Goal: Information Seeking & Learning: Find specific fact

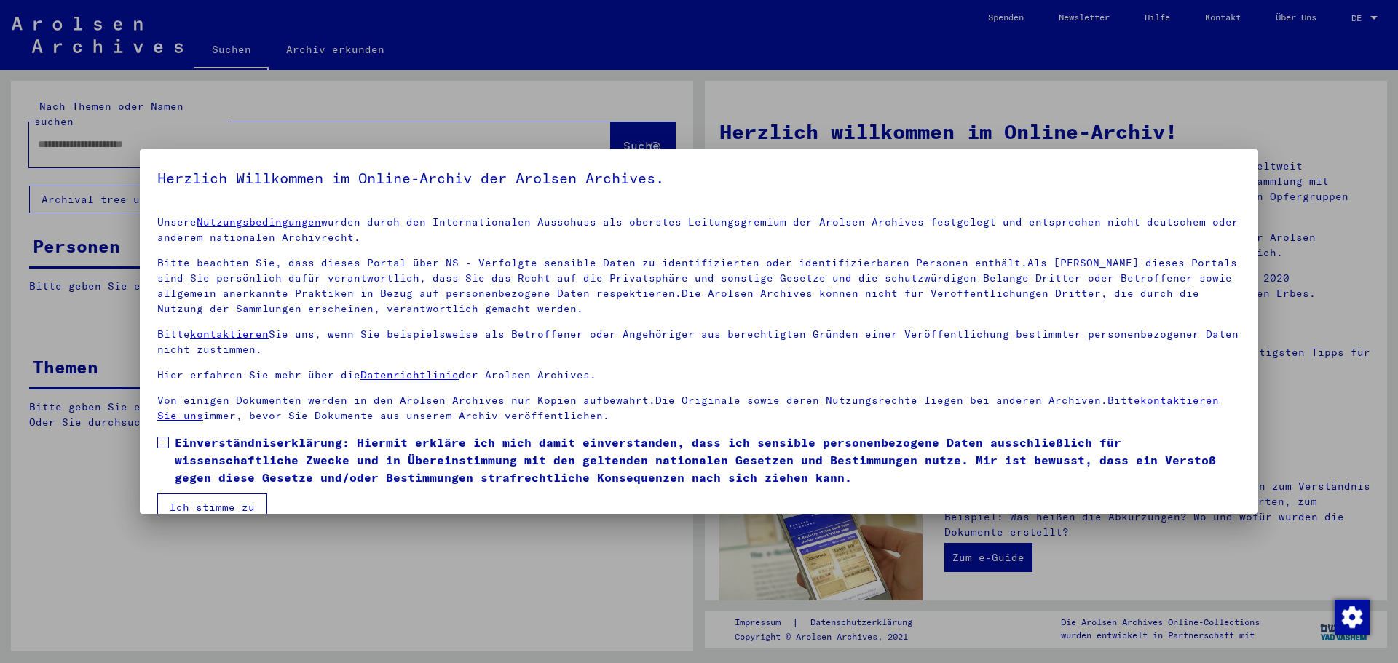
click at [168, 445] on span at bounding box center [163, 443] width 12 height 12
click at [202, 508] on button "Ich stimme zu" at bounding box center [212, 508] width 110 height 28
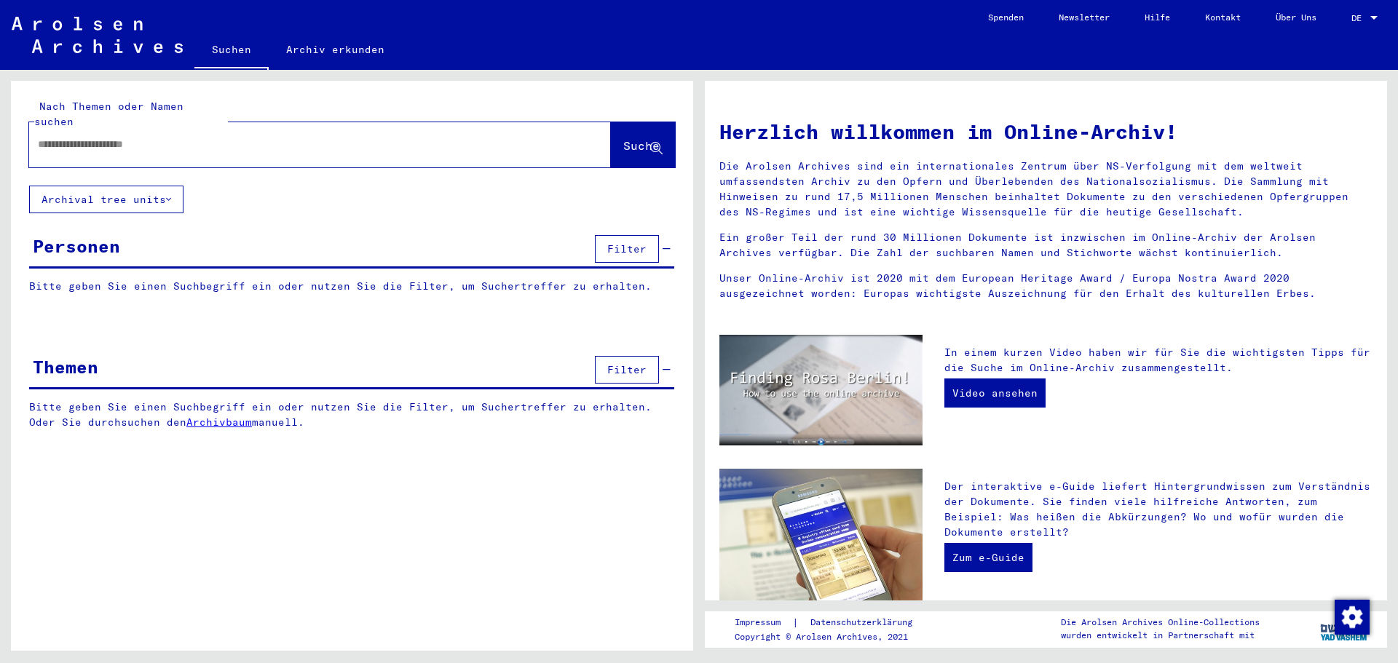
click at [167, 194] on icon at bounding box center [168, 199] width 5 height 10
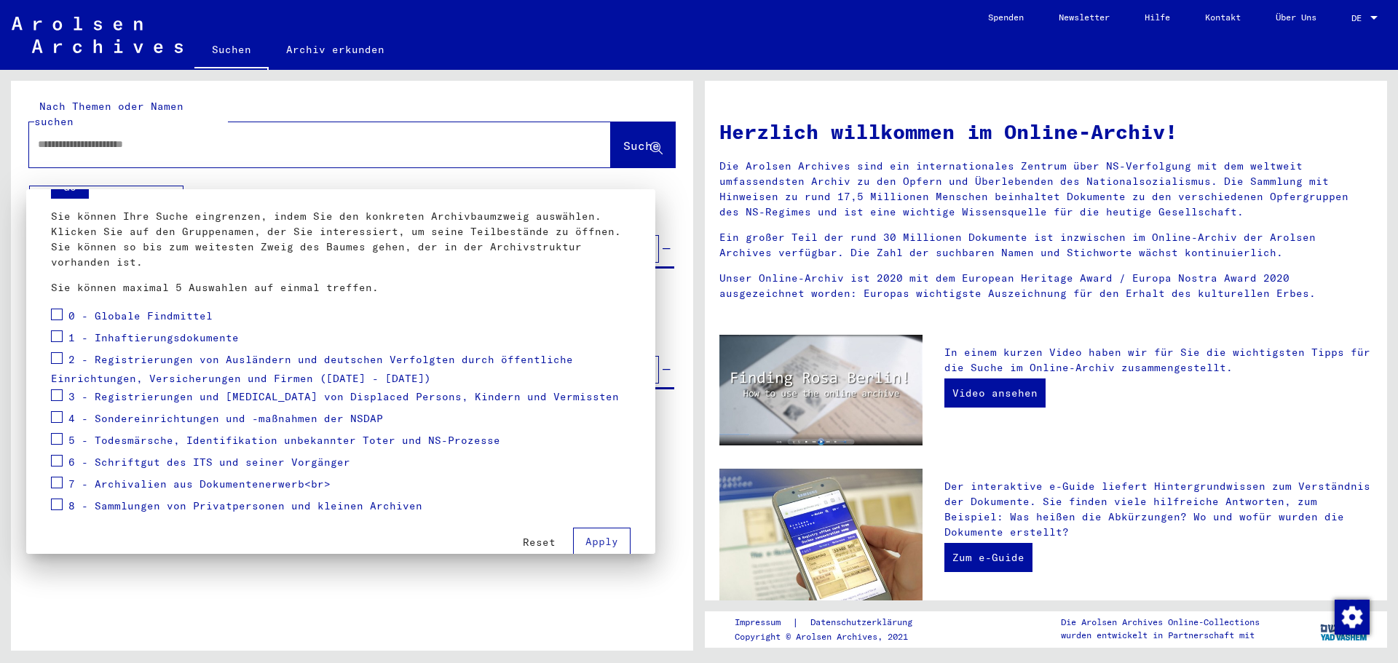
scroll to position [94, 0]
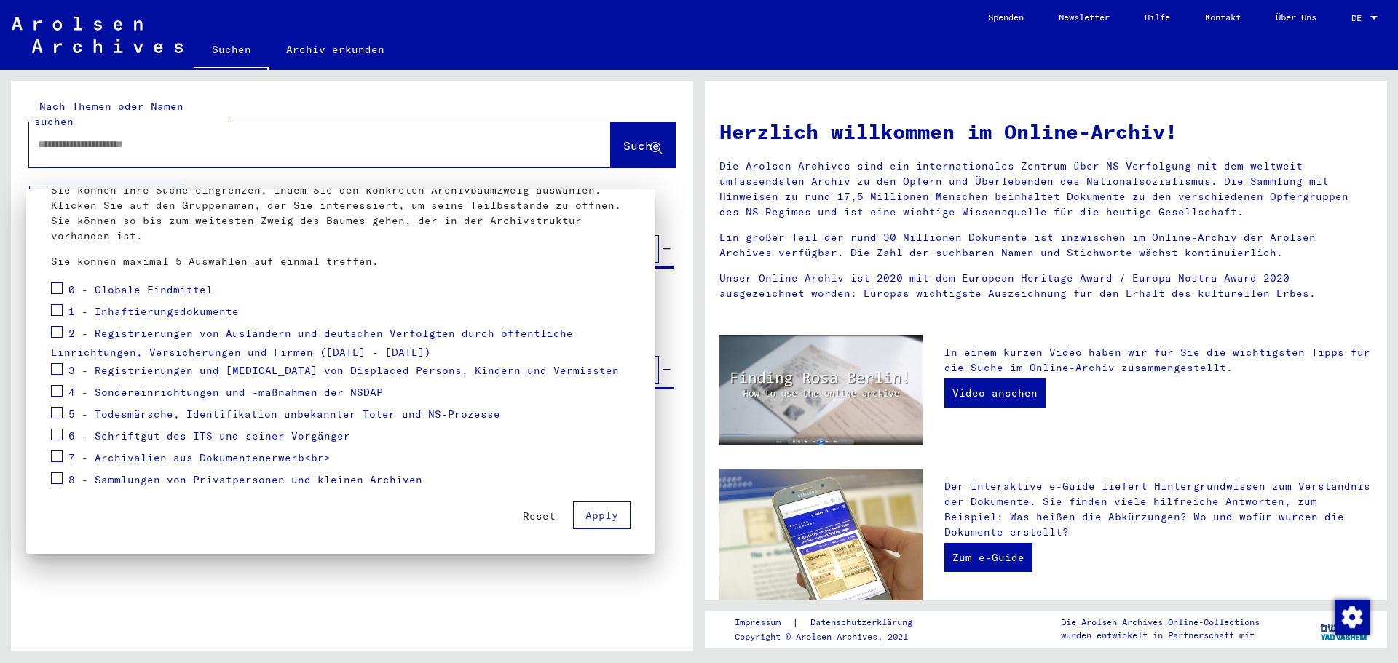
click at [56, 309] on span at bounding box center [57, 310] width 12 height 12
click at [607, 517] on button "Apply" at bounding box center [602, 516] width 58 height 28
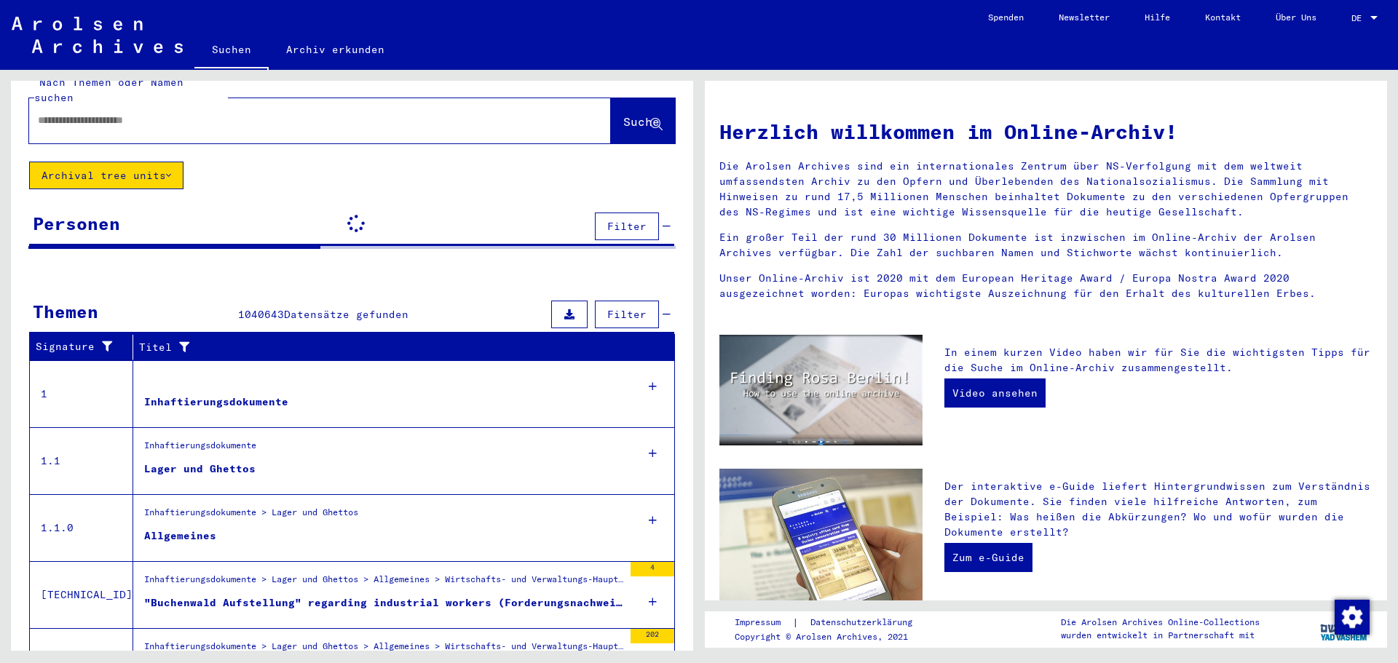
scroll to position [0, 0]
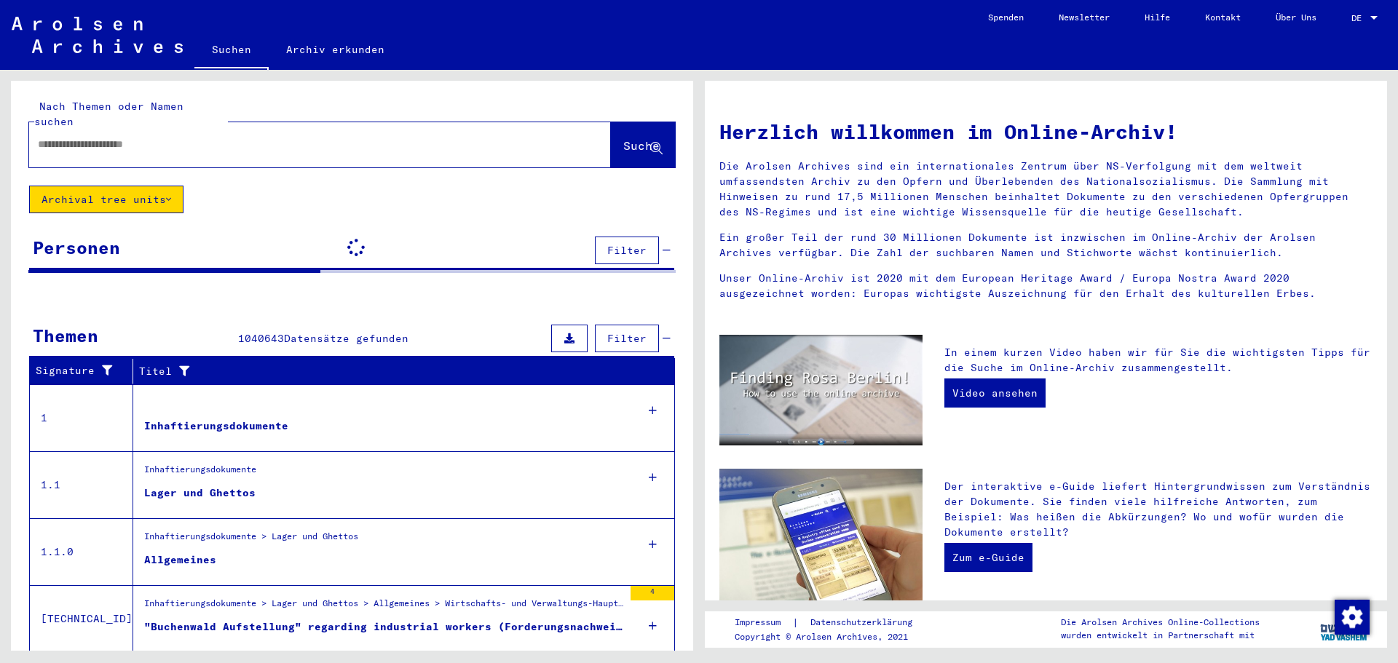
click at [163, 186] on button "Archival tree units" at bounding box center [106, 200] width 154 height 28
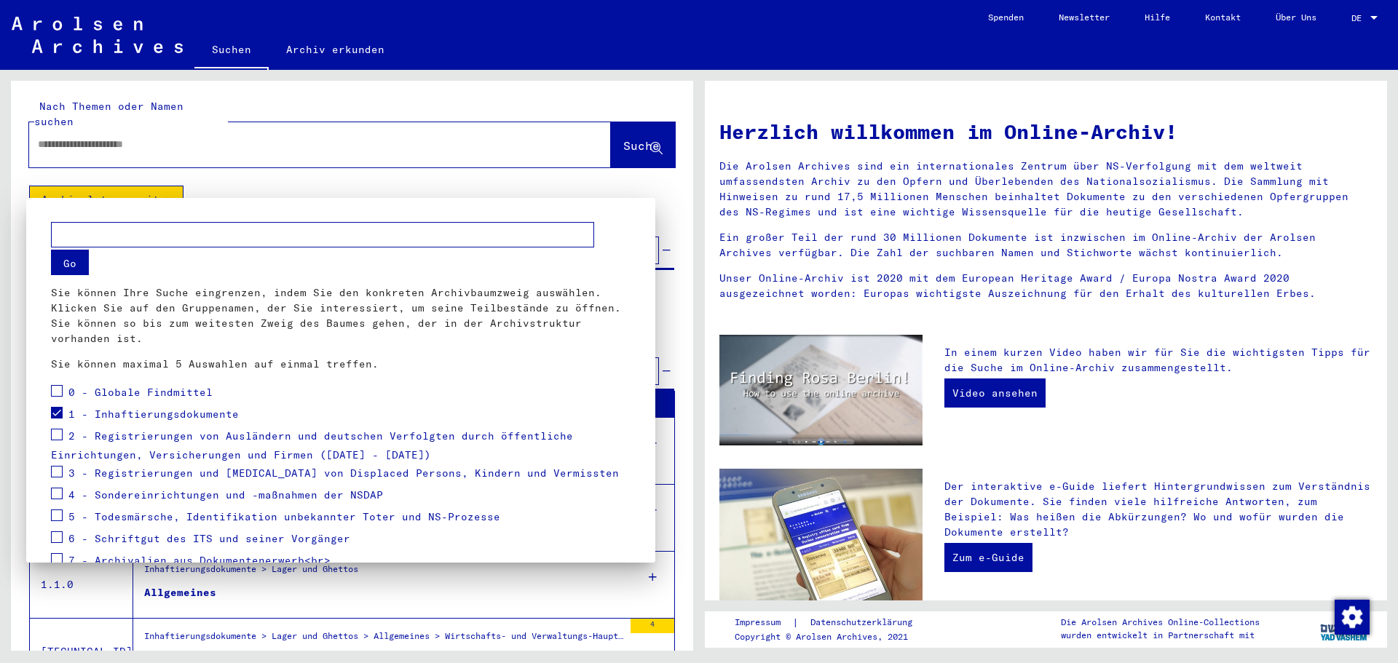
click at [767, 166] on div at bounding box center [699, 331] width 1398 height 663
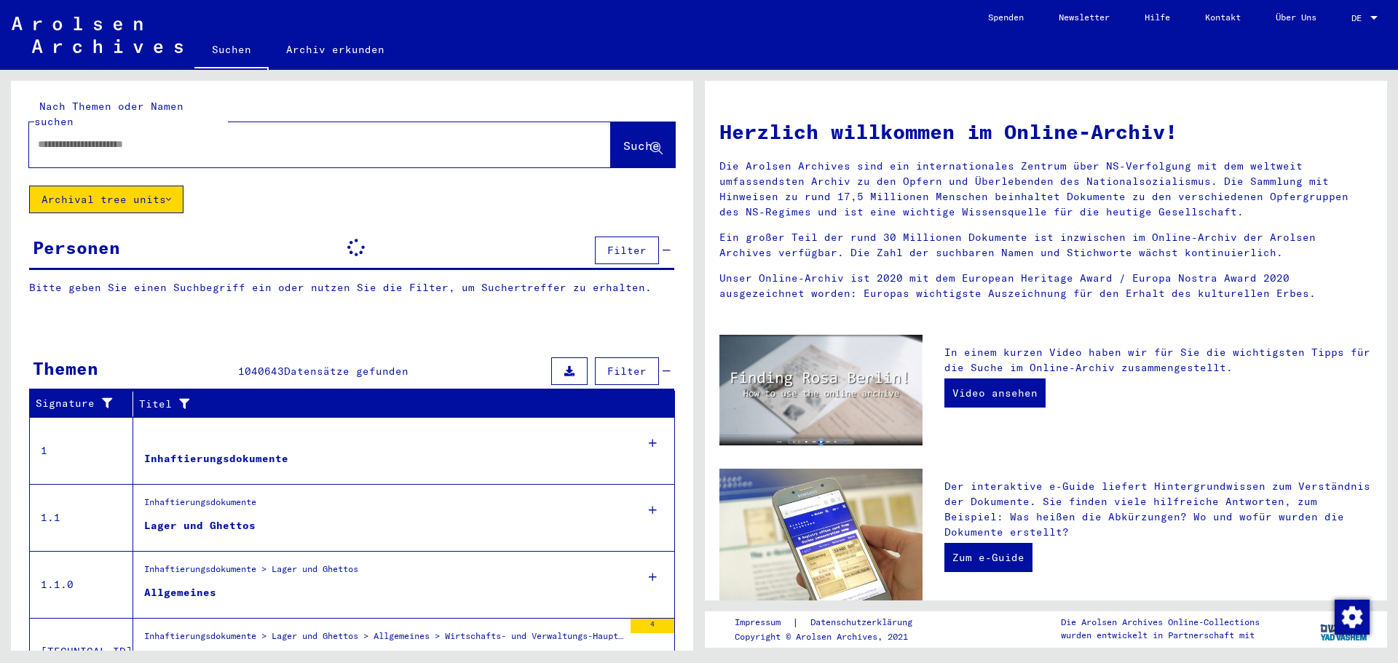
click at [293, 142] on div at bounding box center [298, 144] width 538 height 33
click at [140, 137] on input "text" at bounding box center [302, 144] width 529 height 15
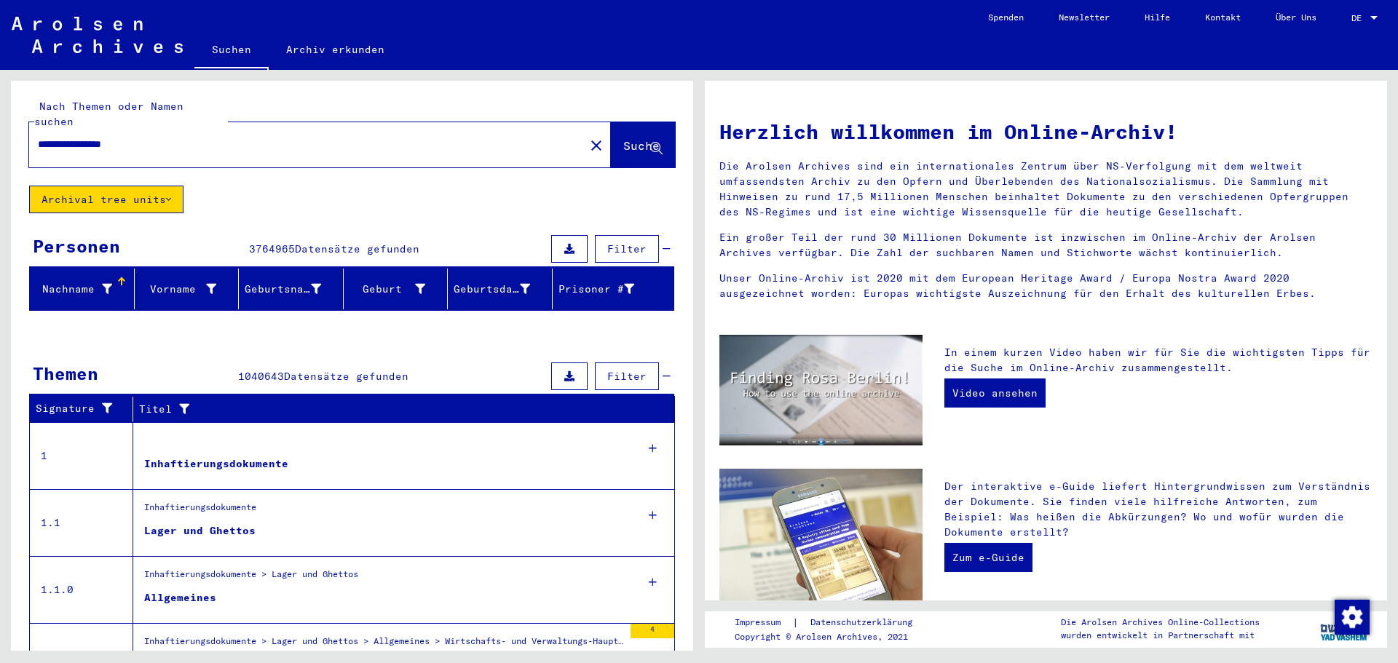
type input "**********"
click at [647, 122] on button "Suche" at bounding box center [643, 144] width 64 height 45
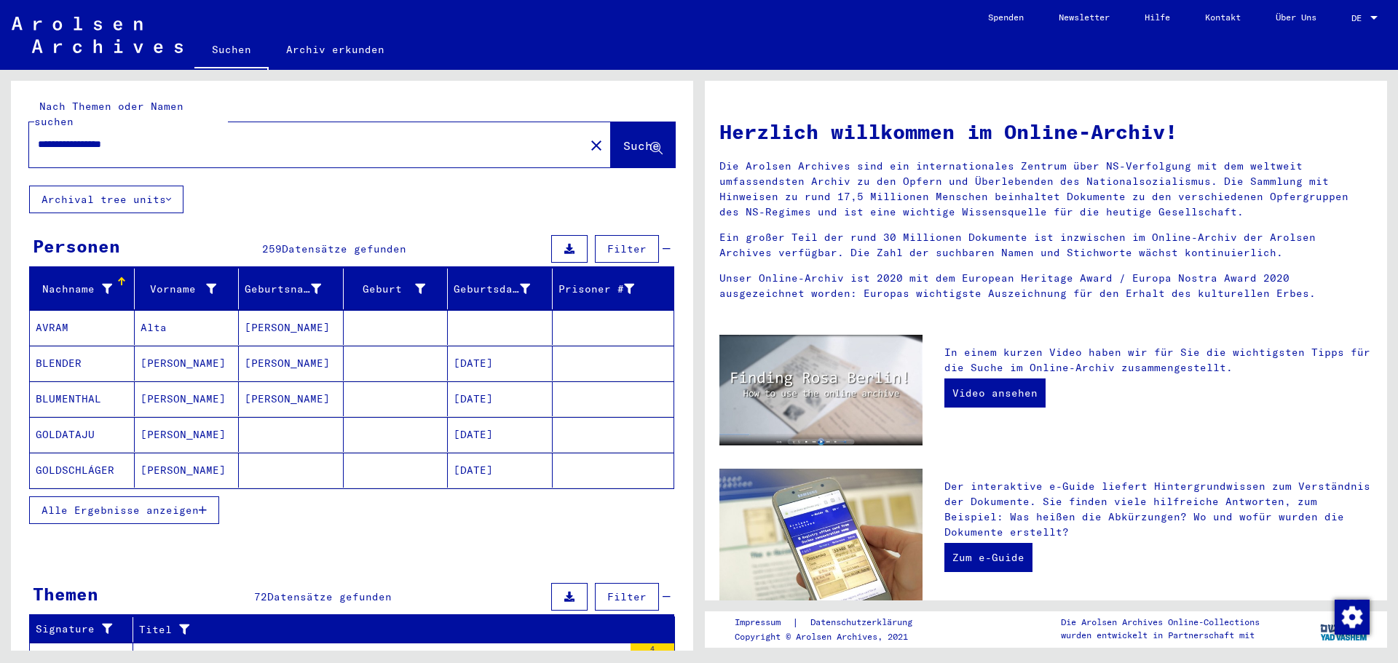
click at [103, 277] on div "Nachname" at bounding box center [85, 288] width 98 height 23
click at [104, 282] on div at bounding box center [107, 289] width 10 height 15
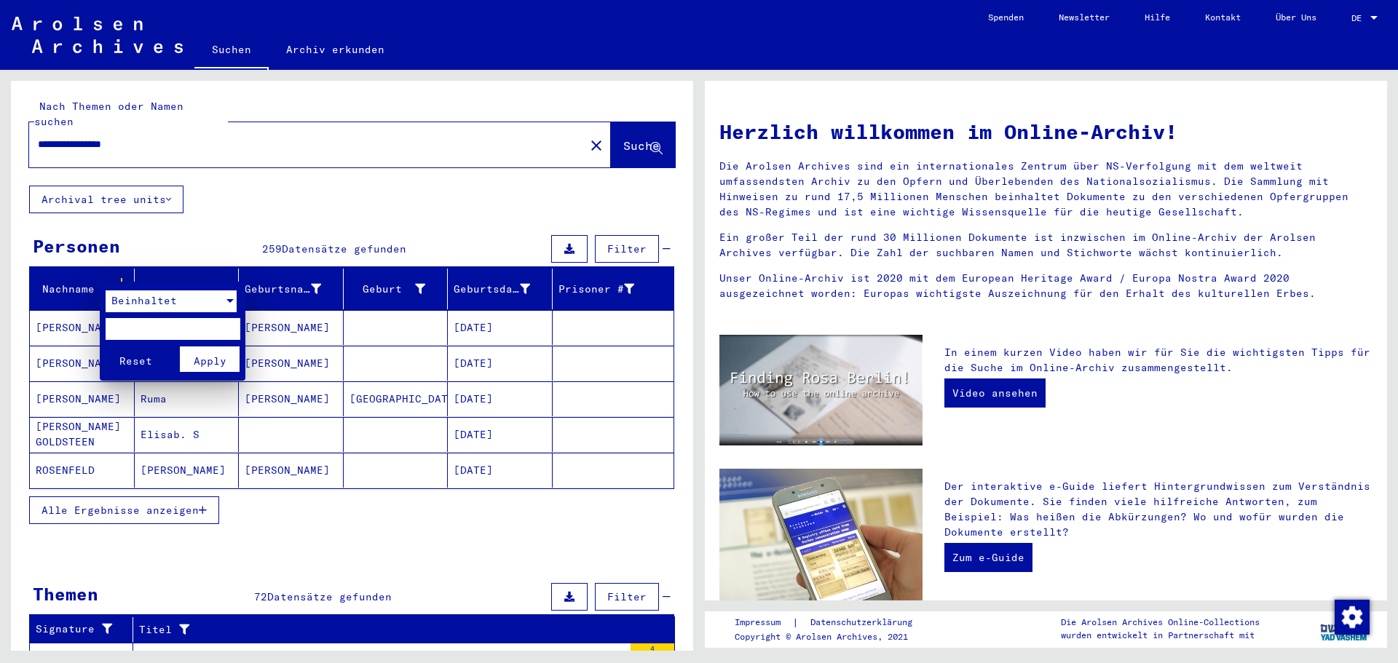
click at [213, 309] on div "Beinhaltet" at bounding box center [165, 301] width 118 height 22
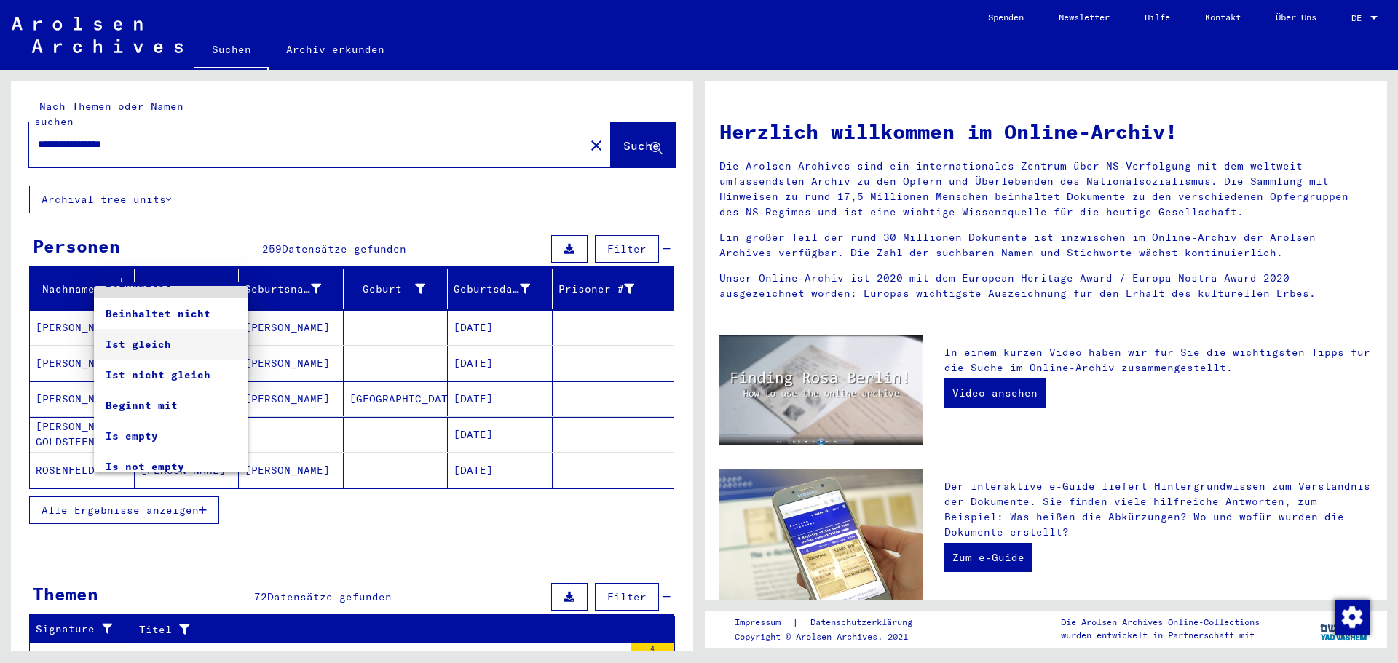
scroll to position [28, 0]
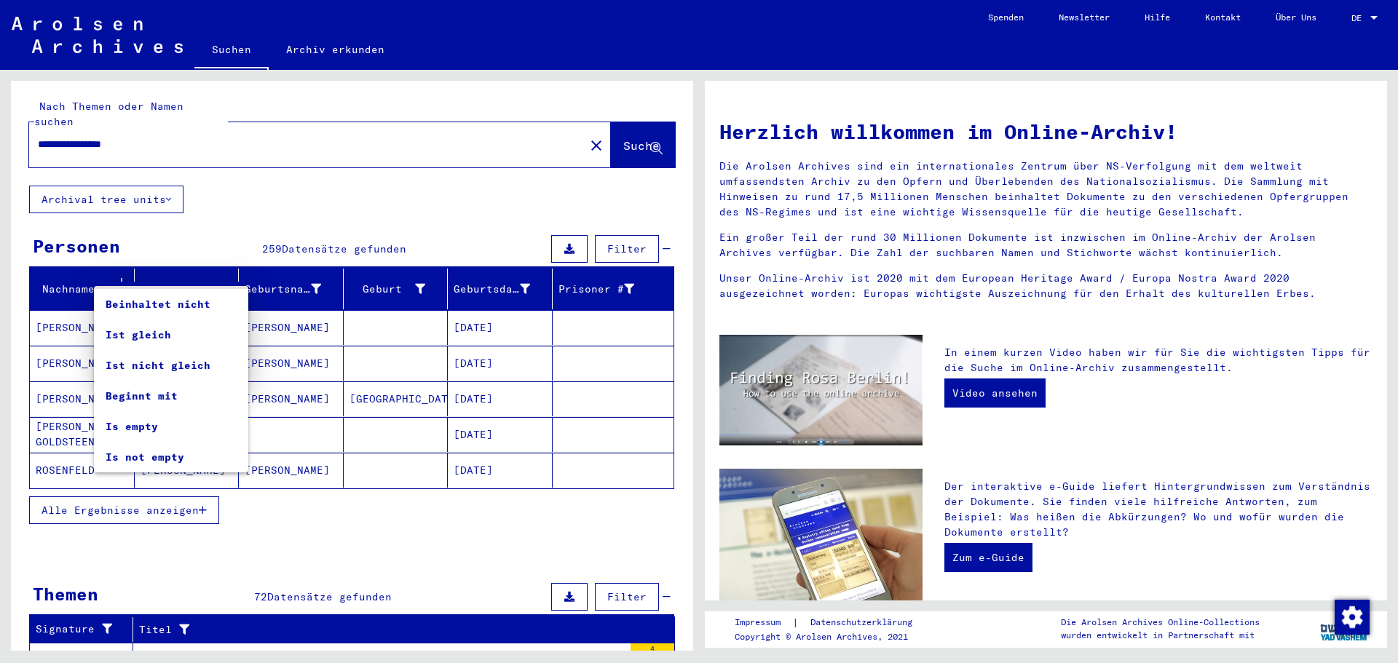
click at [322, 494] on div at bounding box center [699, 331] width 1398 height 663
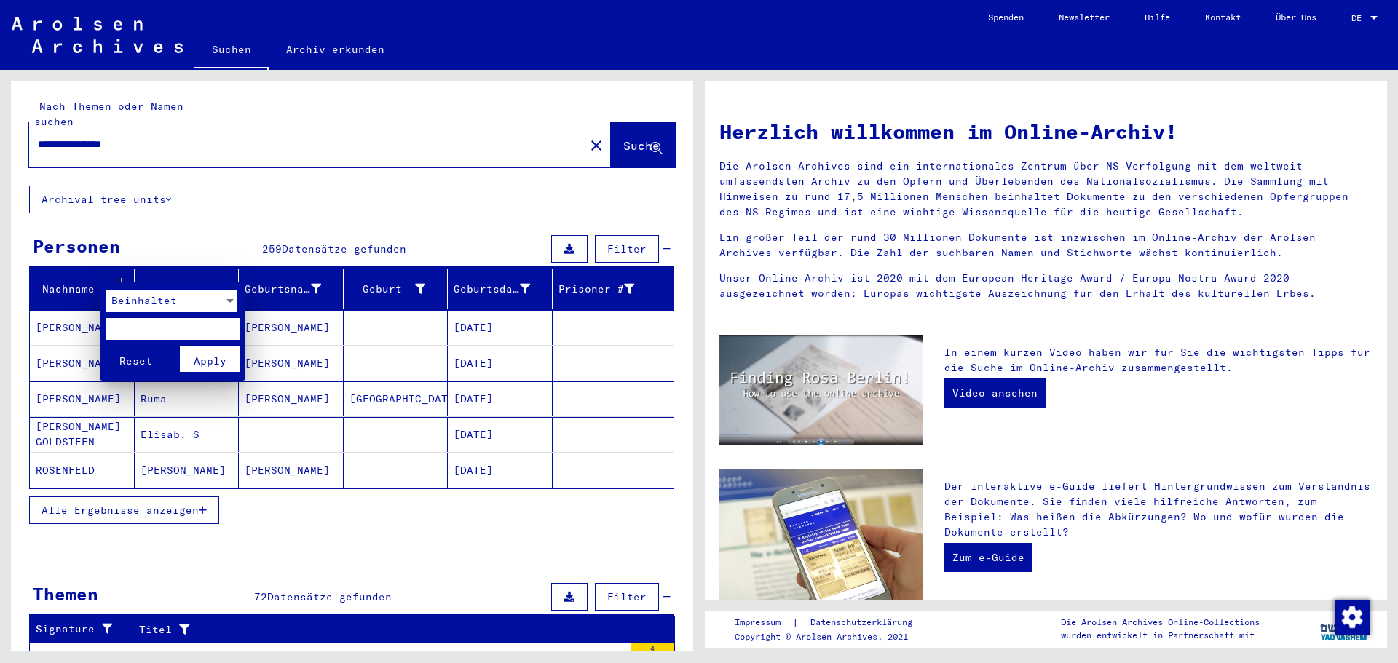
click at [314, 495] on div at bounding box center [699, 331] width 1398 height 663
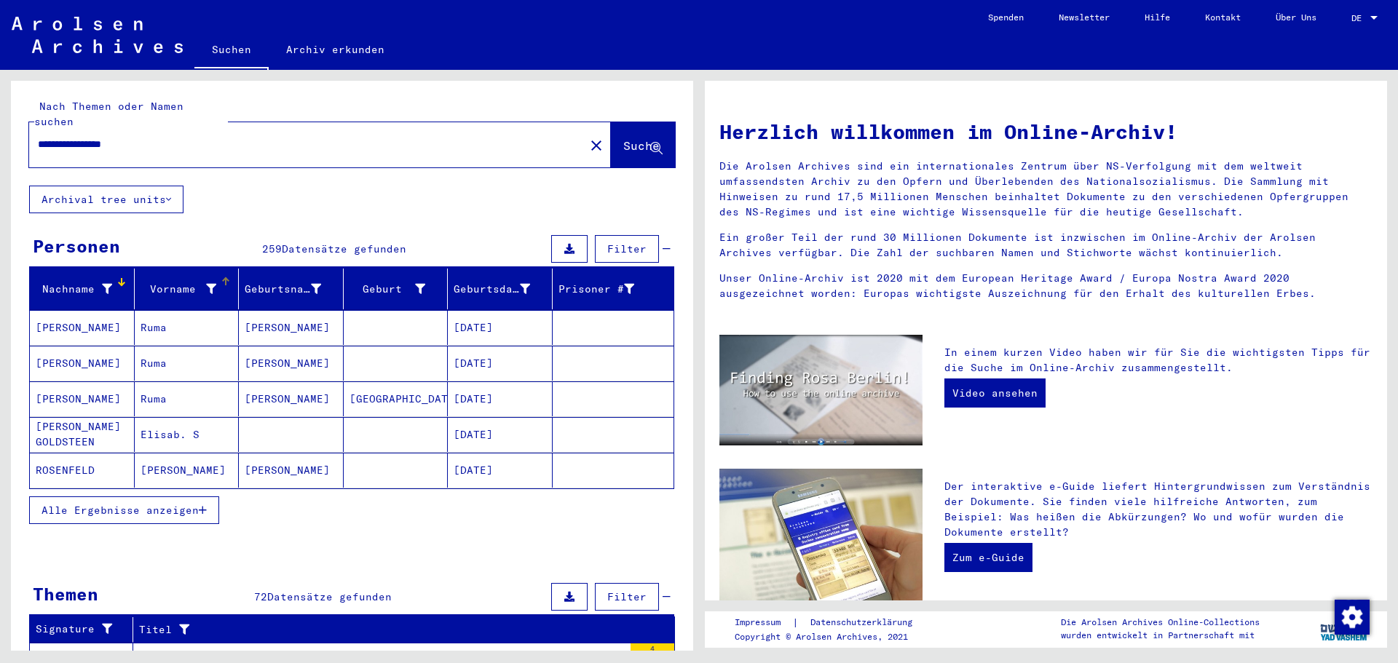
click at [179, 282] on div "Vorname" at bounding box center [178, 289] width 76 height 15
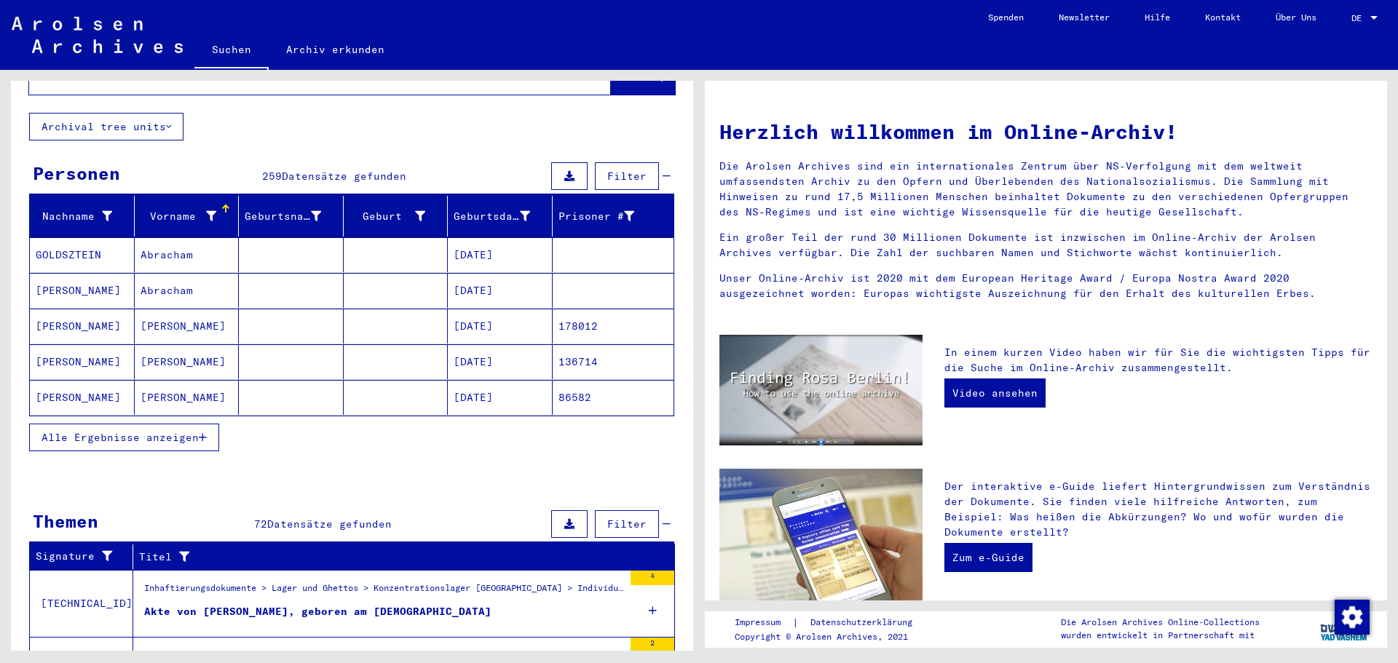
scroll to position [0, 0]
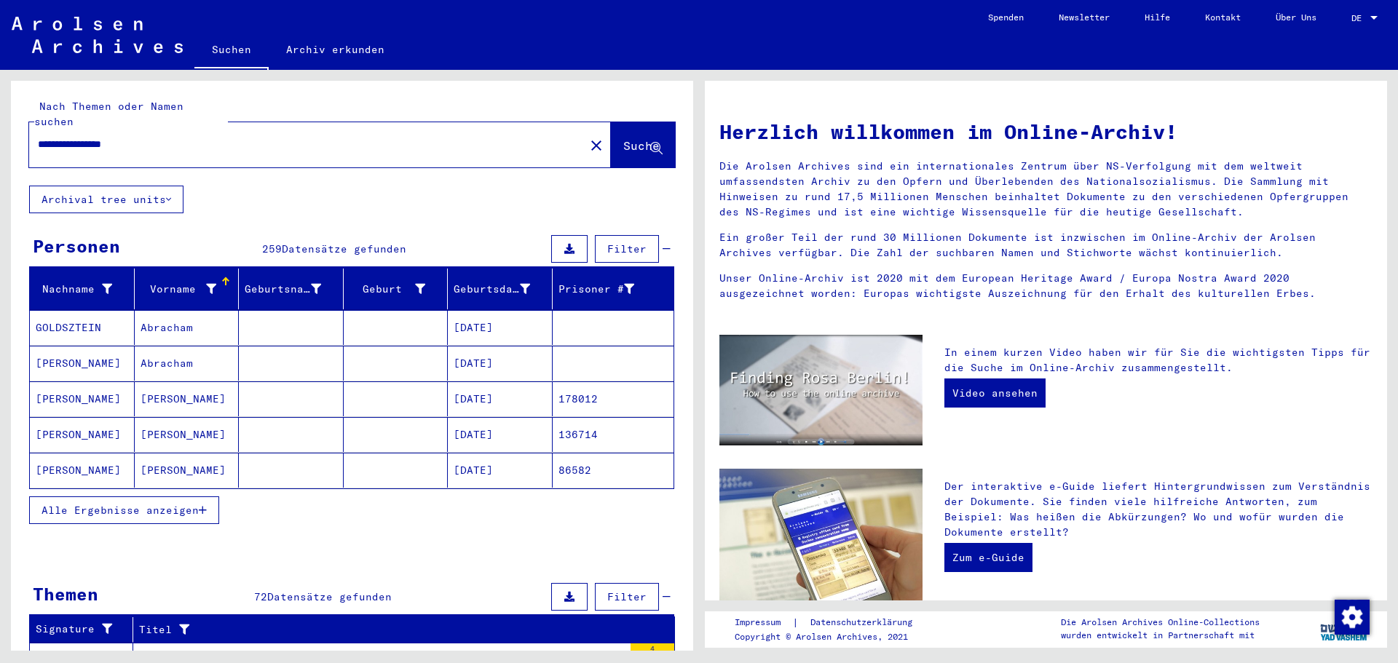
click at [204, 501] on button "Alle Ergebnisse anzeigen" at bounding box center [124, 510] width 190 height 28
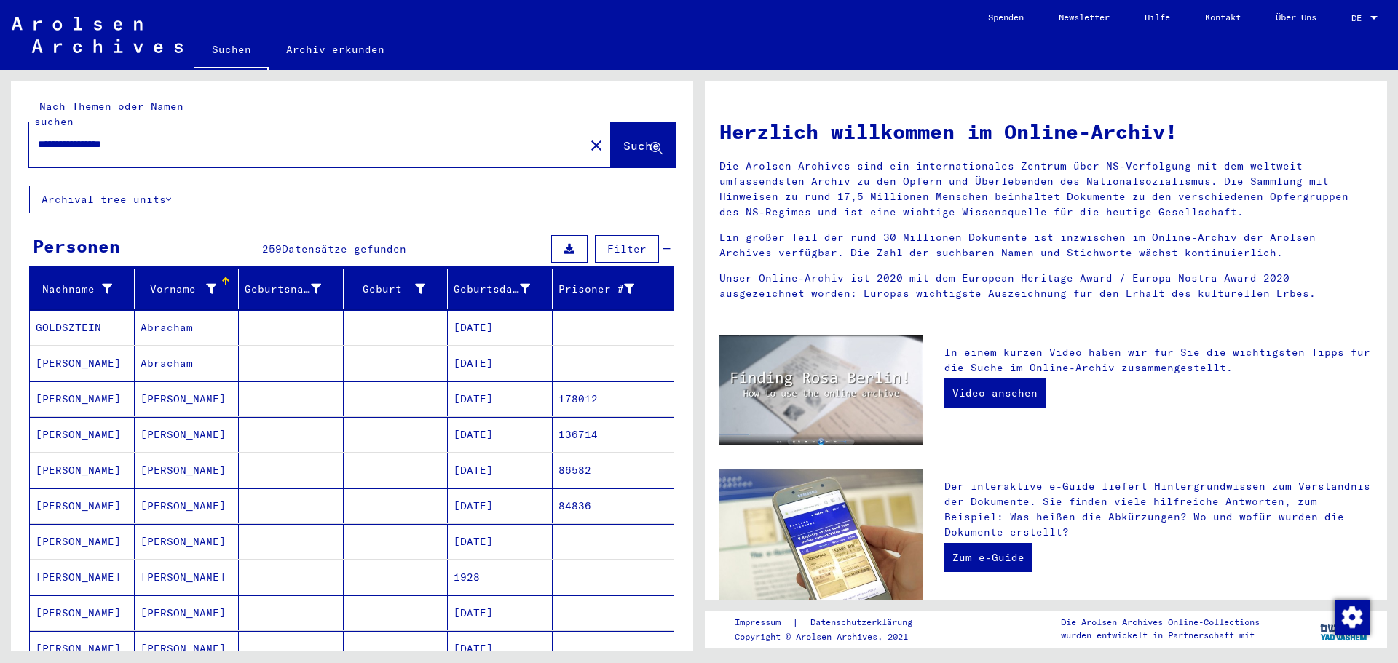
click at [215, 319] on mat-cell "Abracham" at bounding box center [187, 327] width 105 height 35
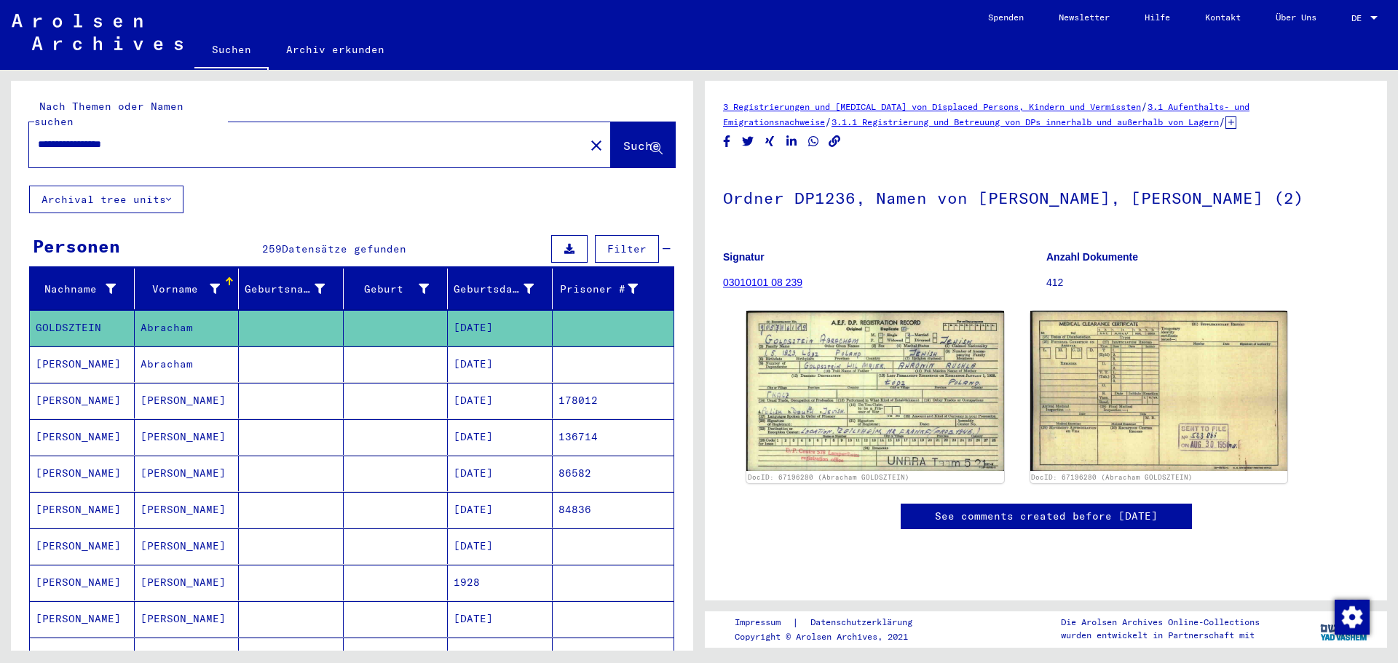
click at [1236, 124] on icon at bounding box center [1230, 122] width 11 height 12
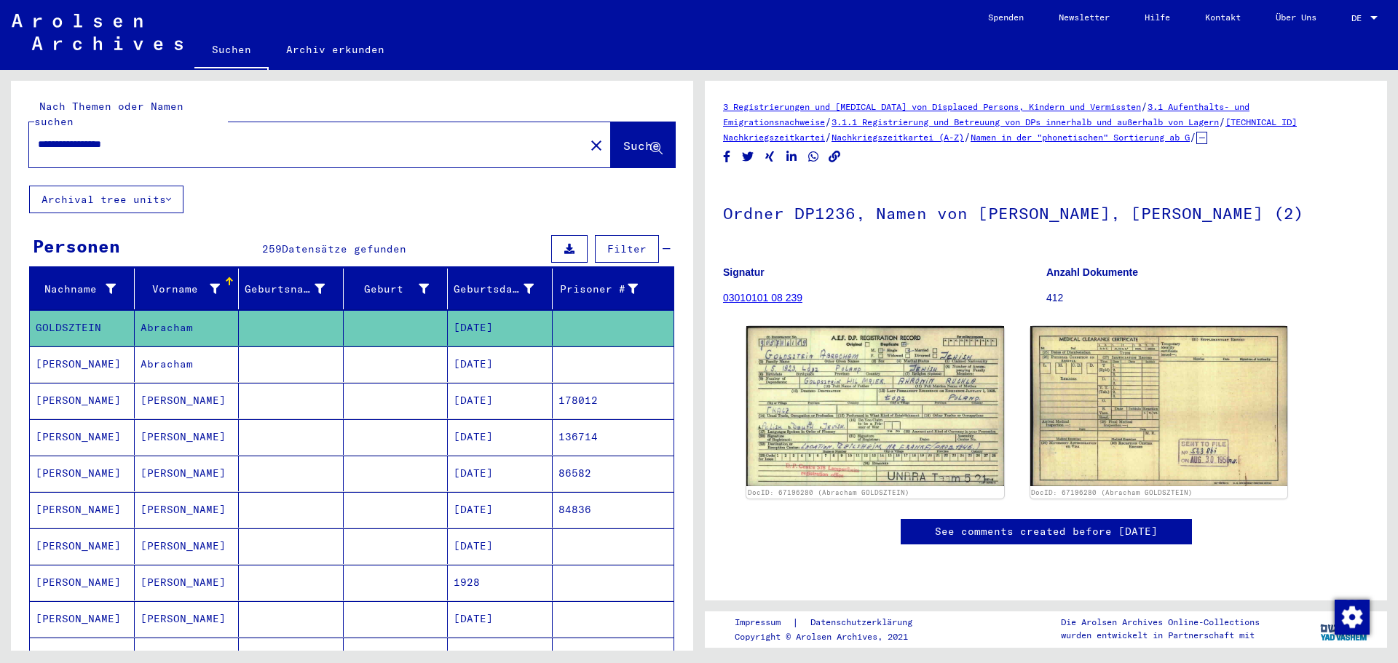
scroll to position [184, 0]
click at [1028, 524] on link "See comments created before [DATE]" at bounding box center [1046, 531] width 223 height 15
